Goal: Check status: Check status

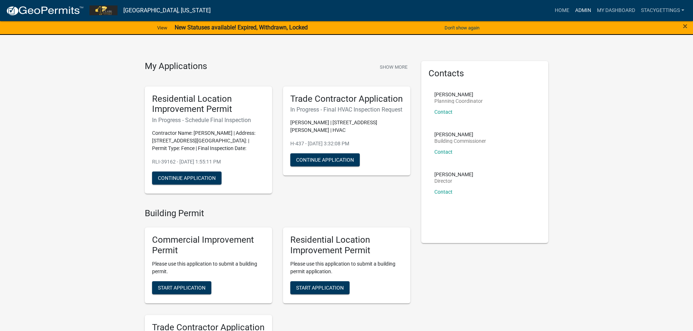
click at [584, 12] on link "Admin" at bounding box center [583, 11] width 22 height 14
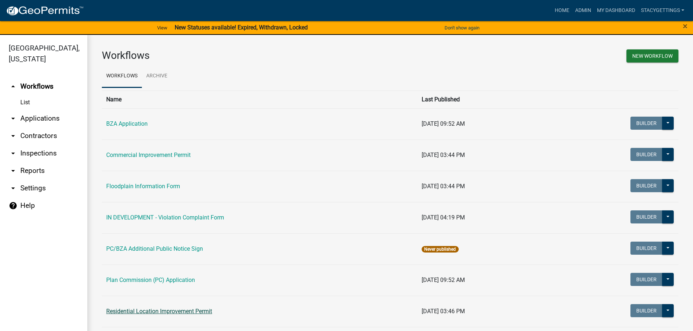
click at [170, 311] on link "Residential Location Improvement Permit" at bounding box center [159, 311] width 106 height 7
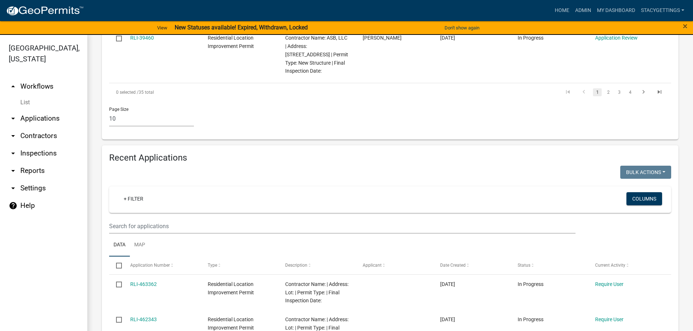
scroll to position [764, 0]
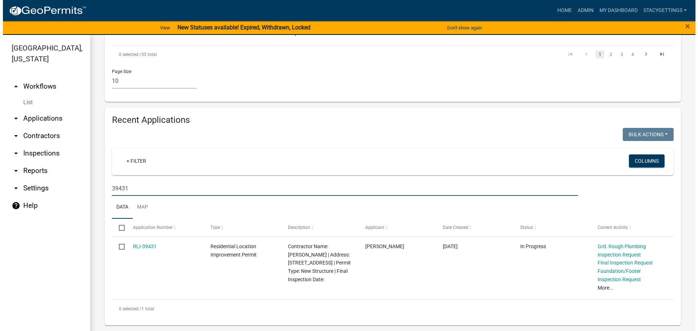
scroll to position [705, 0]
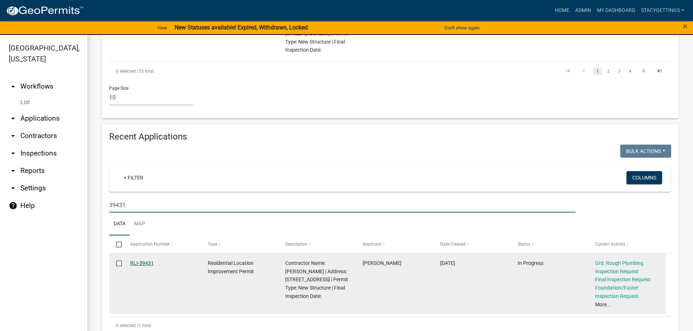
type input "39431"
click at [143, 260] on link "RLI-39431" at bounding box center [142, 263] width 24 height 6
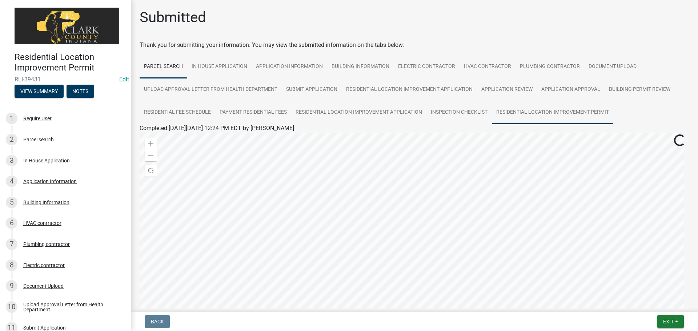
click at [571, 112] on link "Residential Location Improvement Permit" at bounding box center [552, 112] width 121 height 23
click at [216, 136] on link "Residential Location Improvement Permit" at bounding box center [193, 136] width 106 height 7
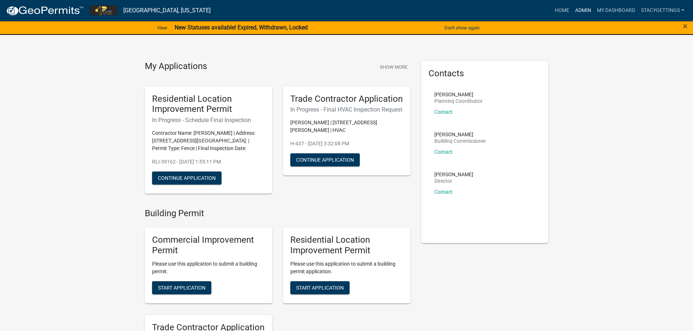
click at [580, 11] on link "Admin" at bounding box center [583, 11] width 22 height 14
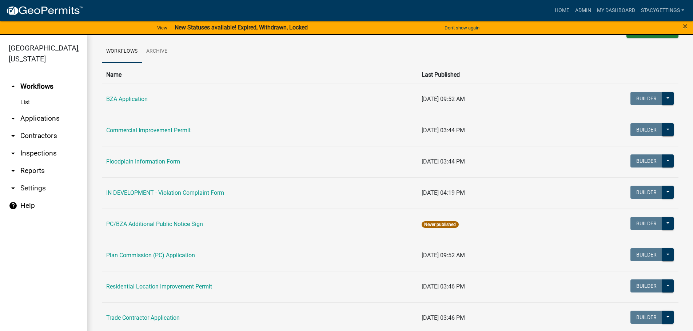
scroll to position [39, 0]
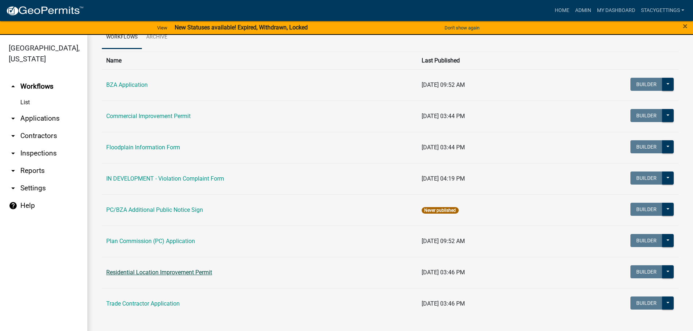
click at [186, 275] on link "Residential Location Improvement Permit" at bounding box center [159, 272] width 106 height 7
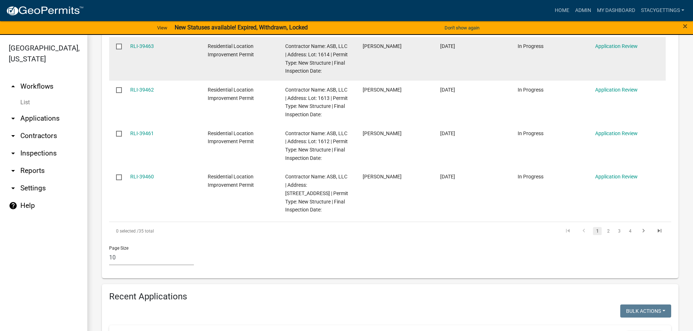
scroll to position [600, 0]
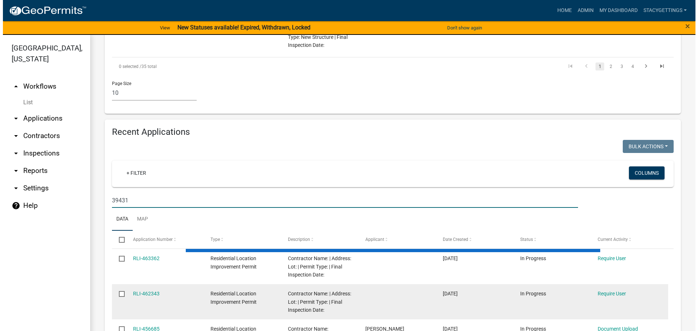
scroll to position [705, 0]
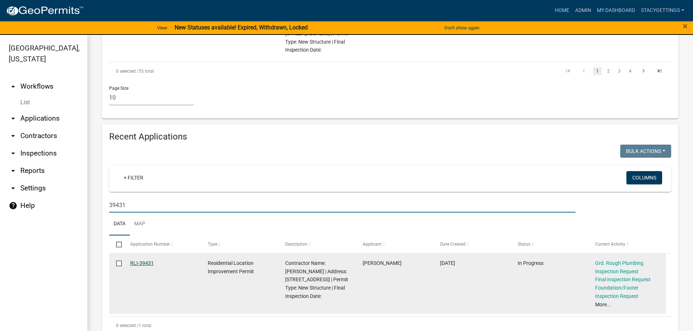
type input "39431"
click at [147, 260] on link "RLI-39431" at bounding box center [142, 263] width 24 height 6
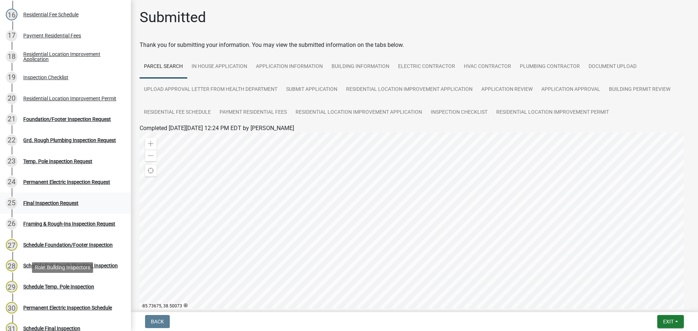
scroll to position [364, 0]
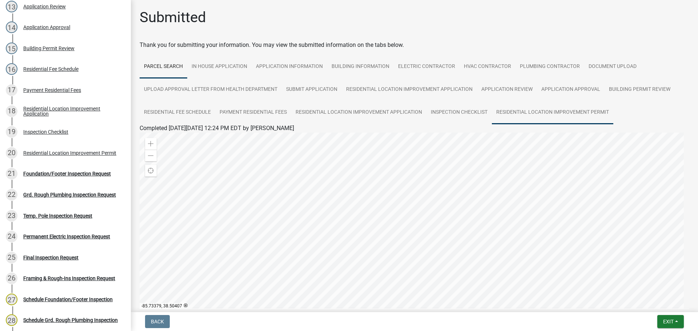
click at [546, 112] on link "Residential Location Improvement Permit" at bounding box center [552, 112] width 121 height 23
click at [205, 139] on link "Residential Location Improvement Permit" at bounding box center [193, 136] width 106 height 7
